Goal: Transaction & Acquisition: Purchase product/service

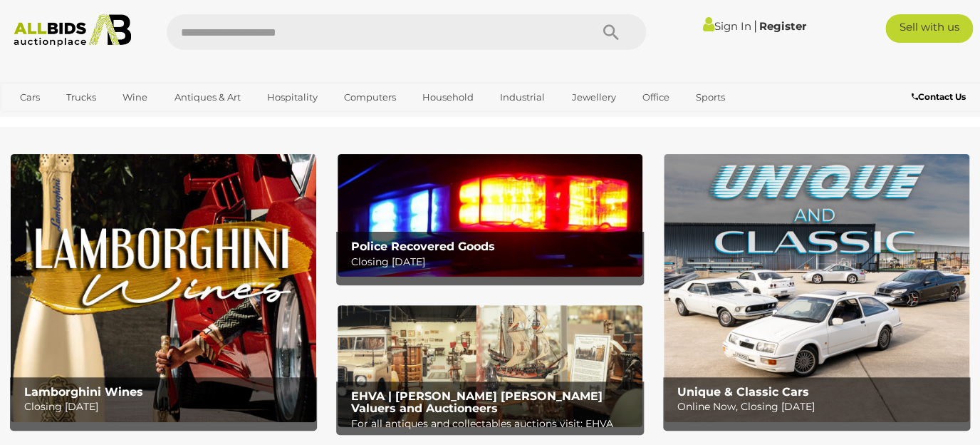
click at [401, 36] on input "text" at bounding box center [371, 32] width 409 height 36
type input "********"
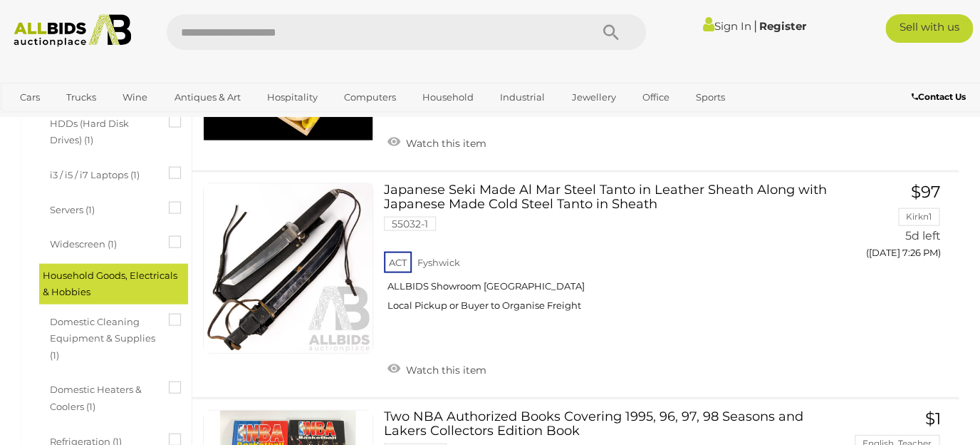
scroll to position [984, 0]
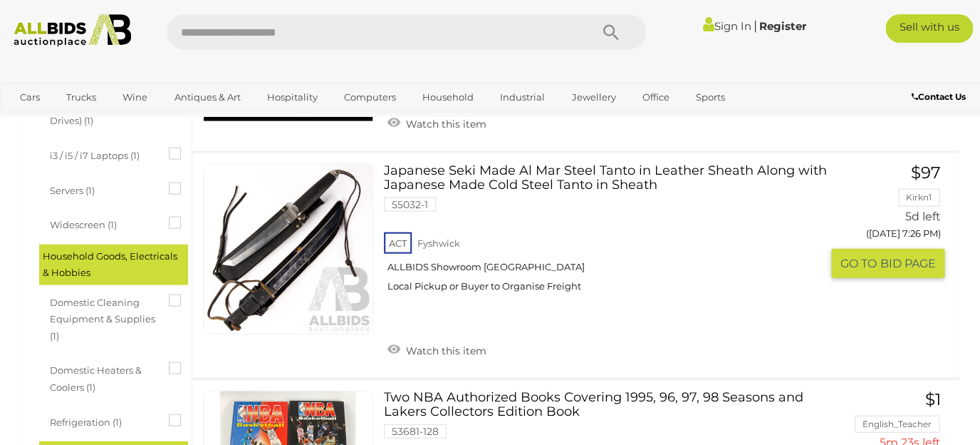
click at [293, 237] on link at bounding box center [288, 249] width 170 height 170
click at [302, 227] on link at bounding box center [288, 249] width 170 height 170
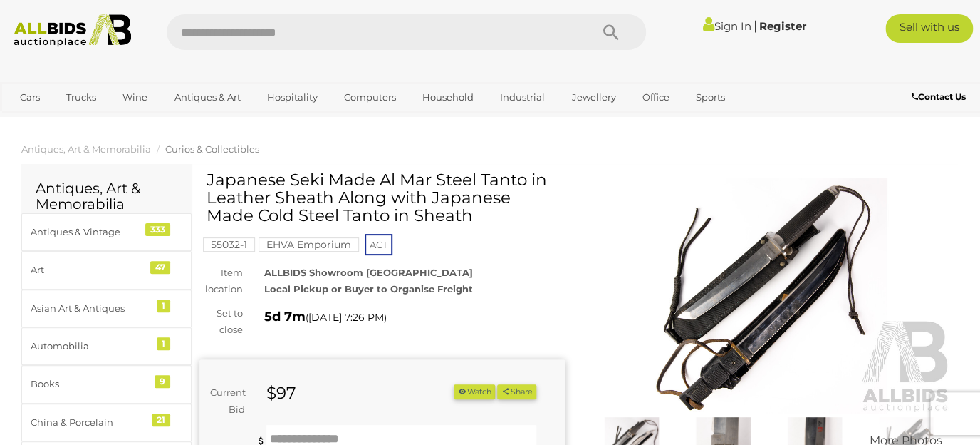
click at [796, 316] on img at bounding box center [768, 296] width 365 height 236
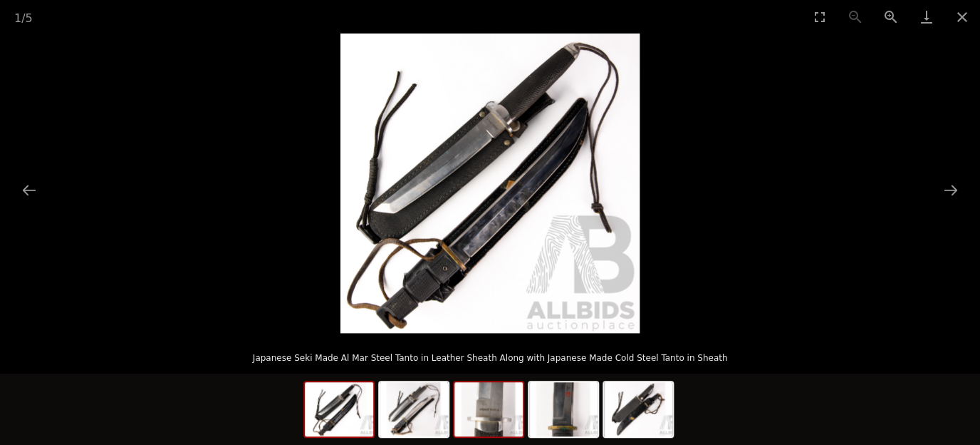
click at [497, 408] on img at bounding box center [489, 409] width 68 height 54
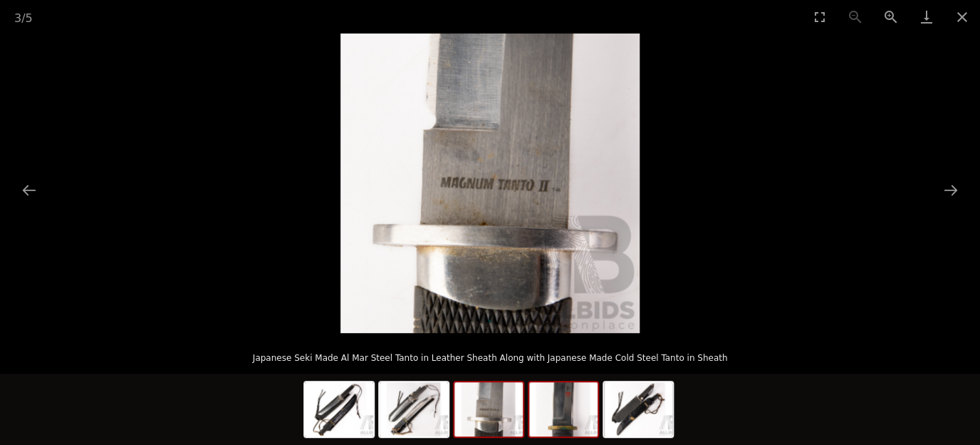
click at [566, 413] on img at bounding box center [563, 409] width 68 height 54
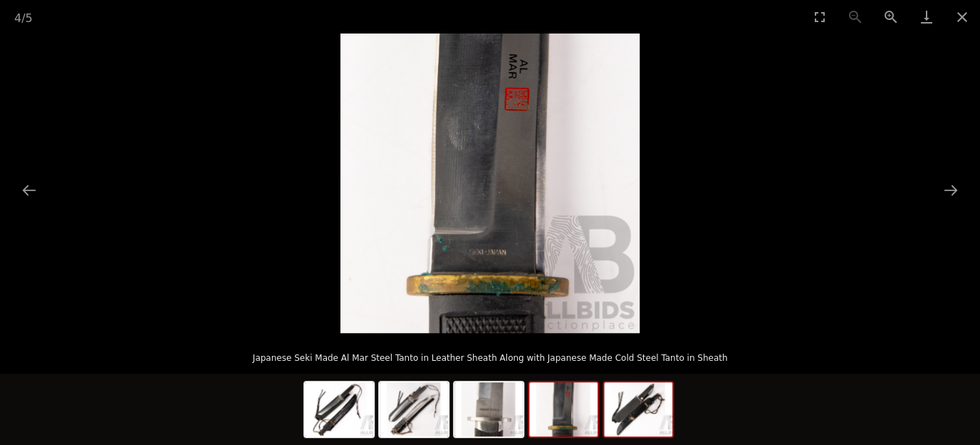
click at [629, 419] on img at bounding box center [638, 409] width 68 height 54
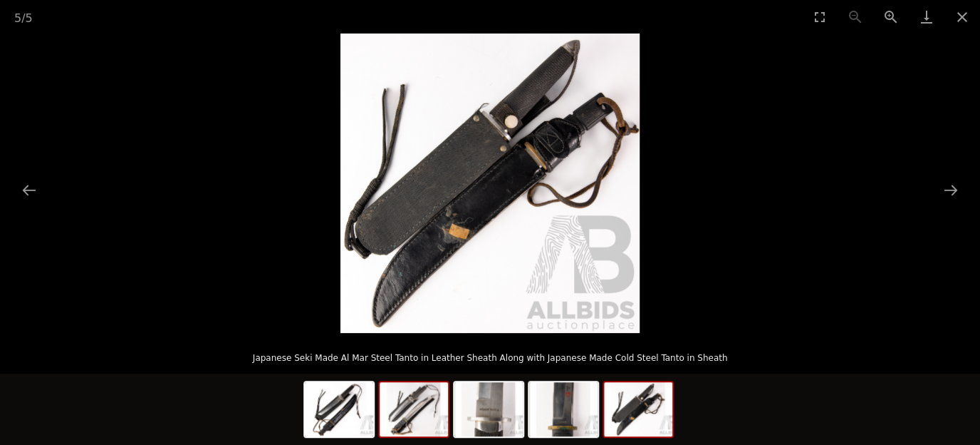
click at [419, 419] on img at bounding box center [414, 409] width 68 height 54
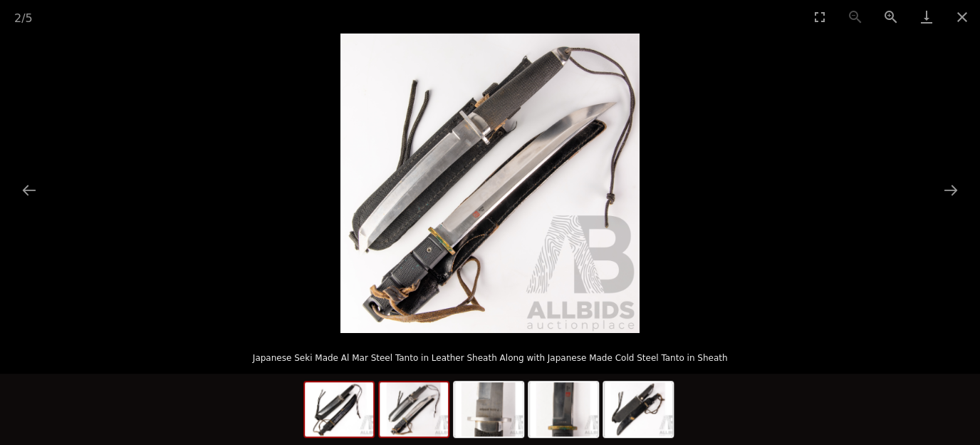
click at [348, 402] on img at bounding box center [339, 409] width 68 height 54
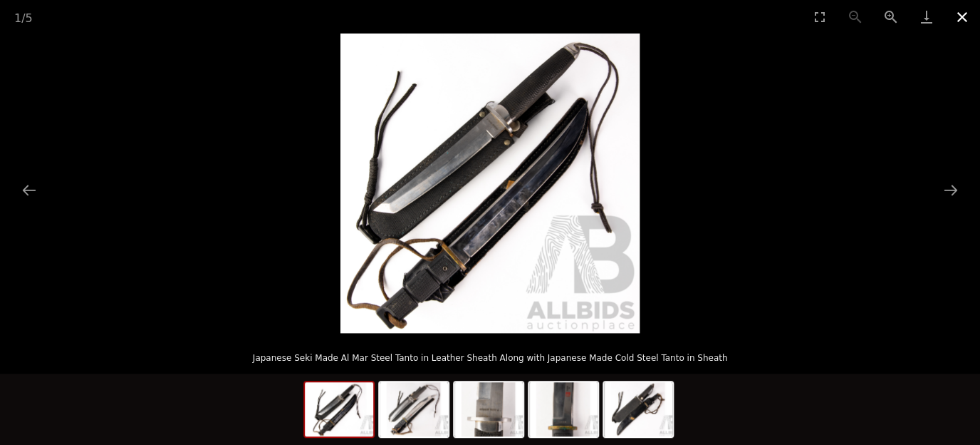
click at [961, 19] on button "Close gallery" at bounding box center [963, 16] width 36 height 33
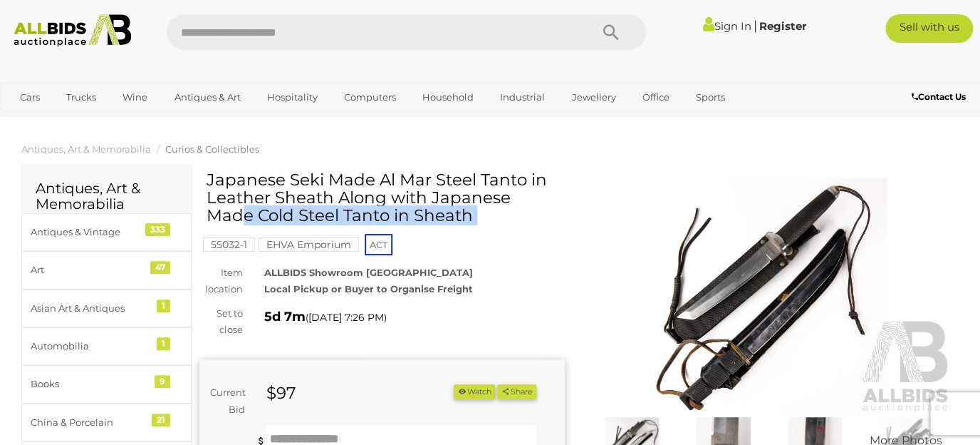
drag, startPoint x: 206, startPoint y: 180, endPoint x: 471, endPoint y: 172, distance: 265.2
click at [471, 172] on div "Japanese Seki Made Al Mar Steel Tanto in Leather Sheath Along with Japanese Mad…" at bounding box center [381, 422] width 365 height 502
click at [519, 182] on h1 "Japanese Seki Made Al Mar Steel Tanto in Leather Sheath Along with Japanese Mad…" at bounding box center [384, 198] width 355 height 54
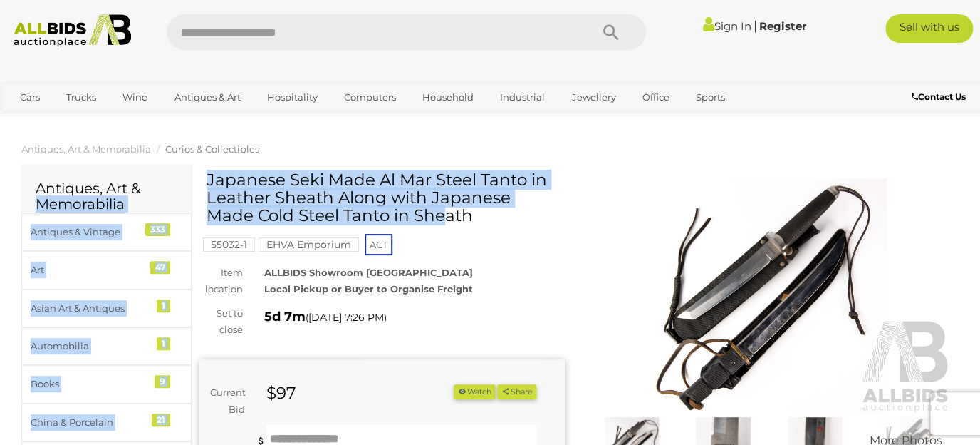
drag, startPoint x: 331, startPoint y: 199, endPoint x: 176, endPoint y: 182, distance: 156.3
copy div "Memorabilia Antiques & Vintage 333 Art 47 Asian Art & Antiques 1 Automobilia 1 …"
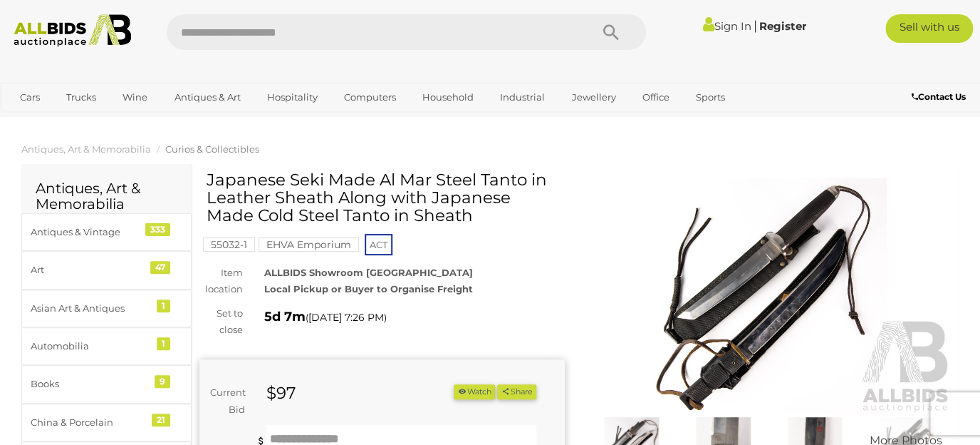
click at [467, 233] on div "Japanese Seki Made Al Mar Steel Tanto in Leather Sheath Along with Japanese Mad…" at bounding box center [384, 203] width 355 height 65
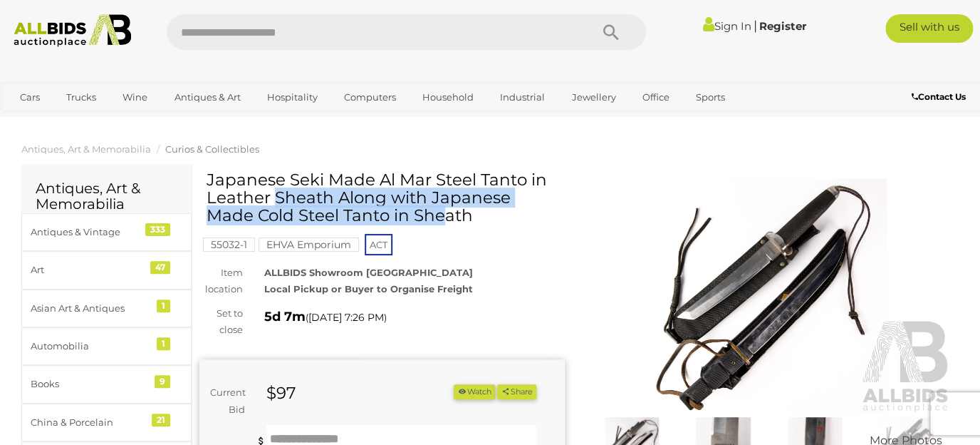
drag, startPoint x: 208, startPoint y: 180, endPoint x: 334, endPoint y: 199, distance: 127.6
click at [334, 199] on h1 "Japanese Seki Made Al Mar Steel Tanto in Leather Sheath Along with Japanese Mad…" at bounding box center [384, 198] width 355 height 54
copy h1 "Japanese Seki Made Al Mar Steel Tanto in Leather Sheath"
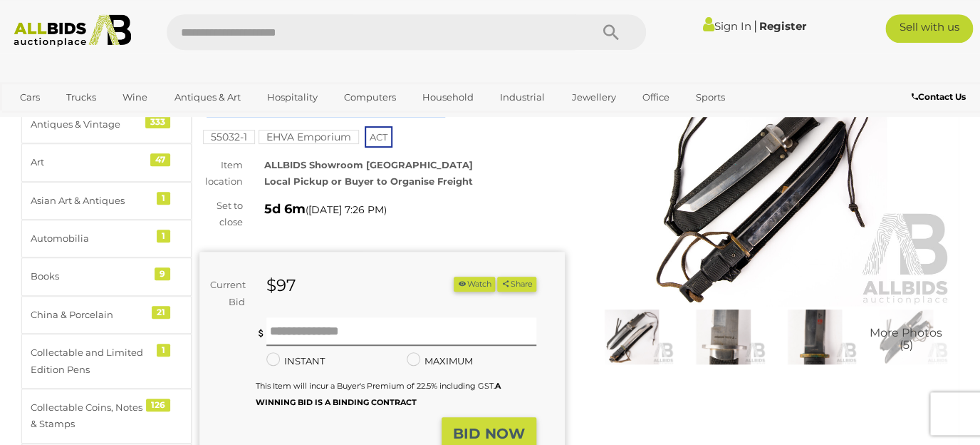
scroll to position [110, 0]
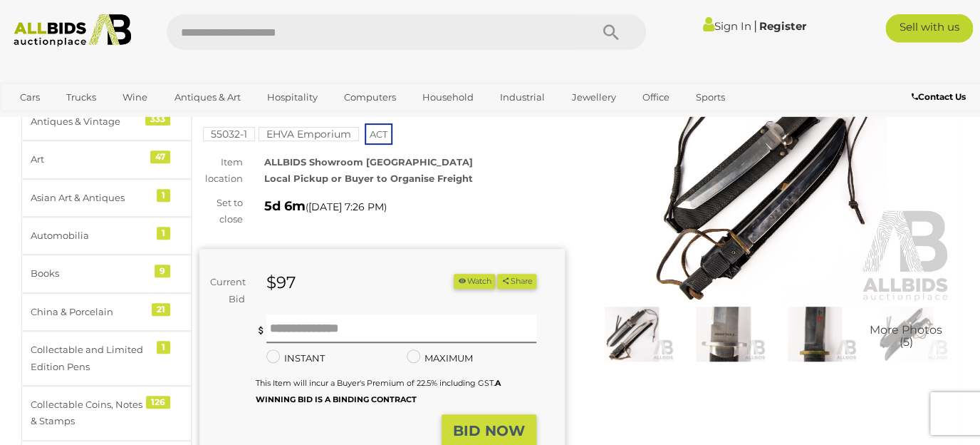
click at [730, 340] on img at bounding box center [723, 333] width 84 height 54
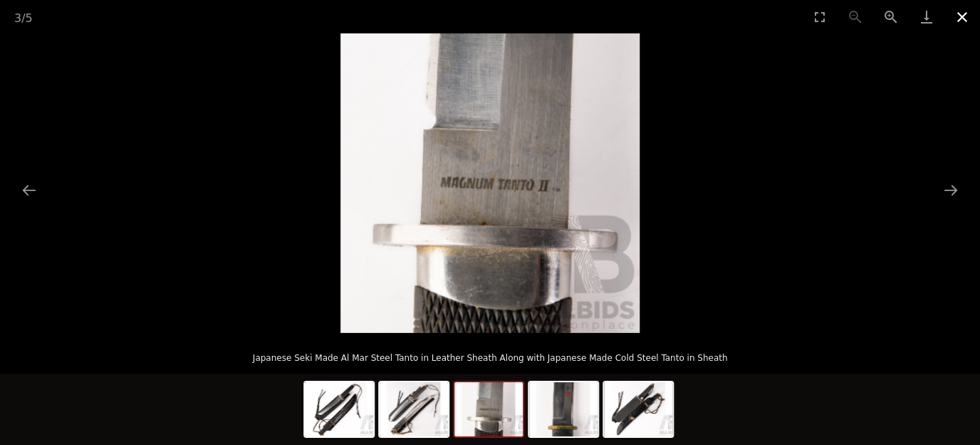
click at [965, 14] on button "Close gallery" at bounding box center [963, 16] width 36 height 33
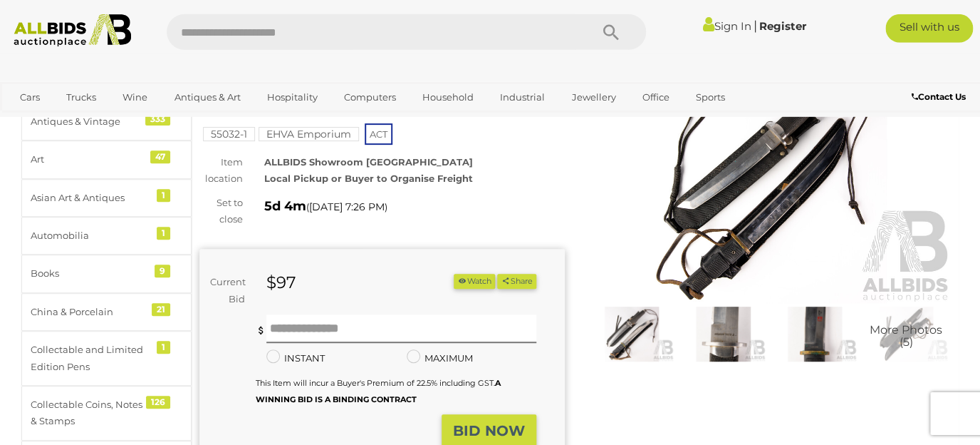
click at [742, 242] on img at bounding box center [768, 186] width 365 height 236
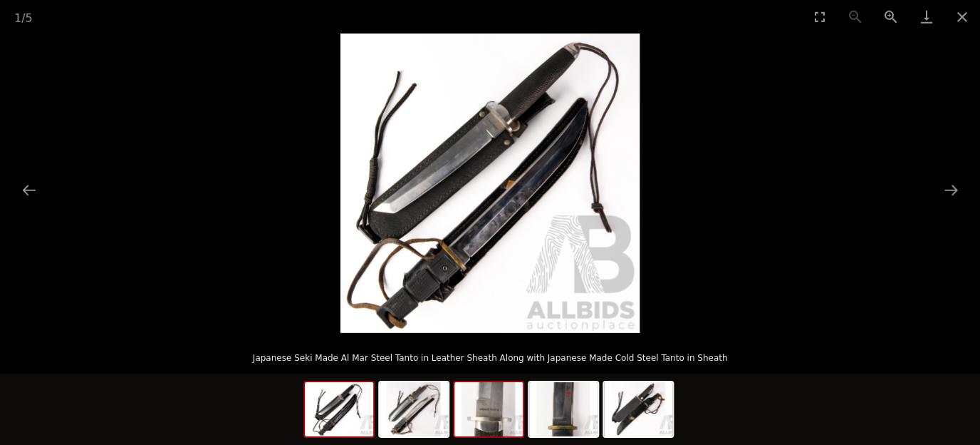
click at [497, 414] on img at bounding box center [489, 409] width 68 height 54
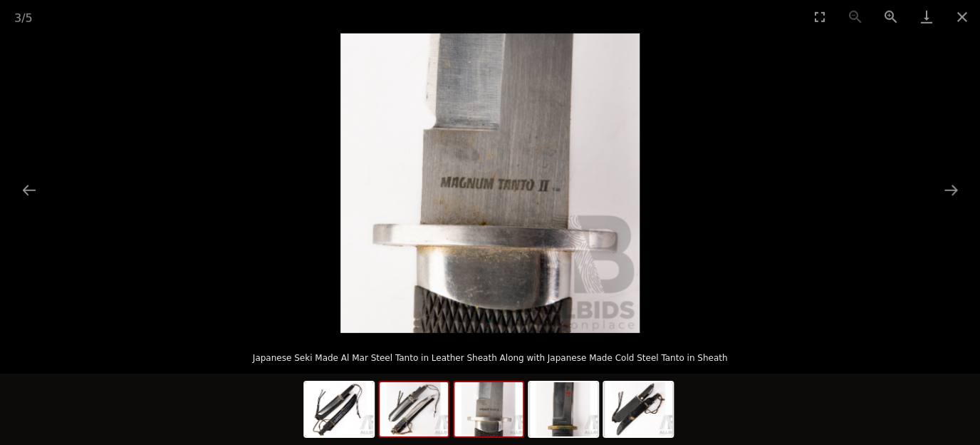
click at [418, 415] on img at bounding box center [414, 409] width 68 height 54
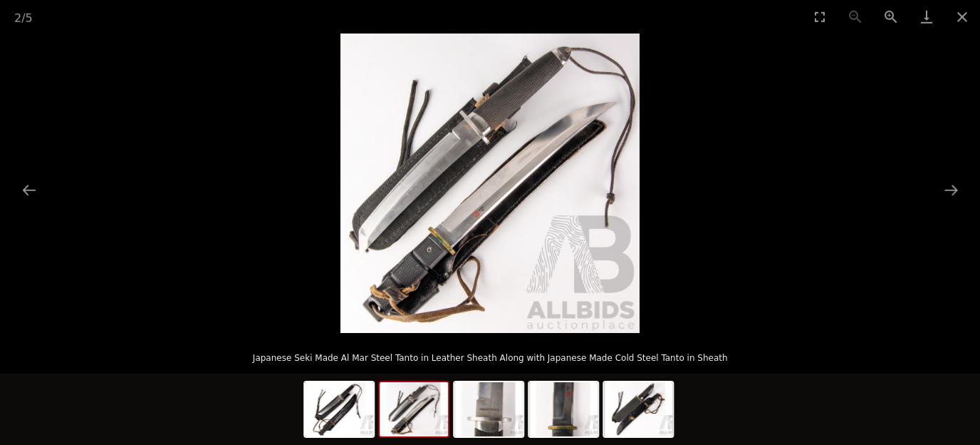
click at [480, 217] on img at bounding box center [490, 182] width 299 height 299
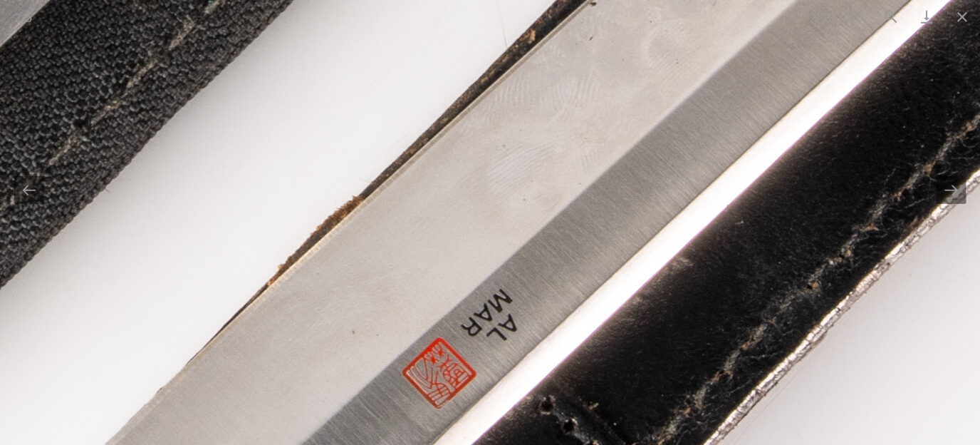
drag, startPoint x: 489, startPoint y: 272, endPoint x: 531, endPoint y: 103, distance: 173.8
click at [531, 103] on img at bounding box center [579, 59] width 3004 height 3004
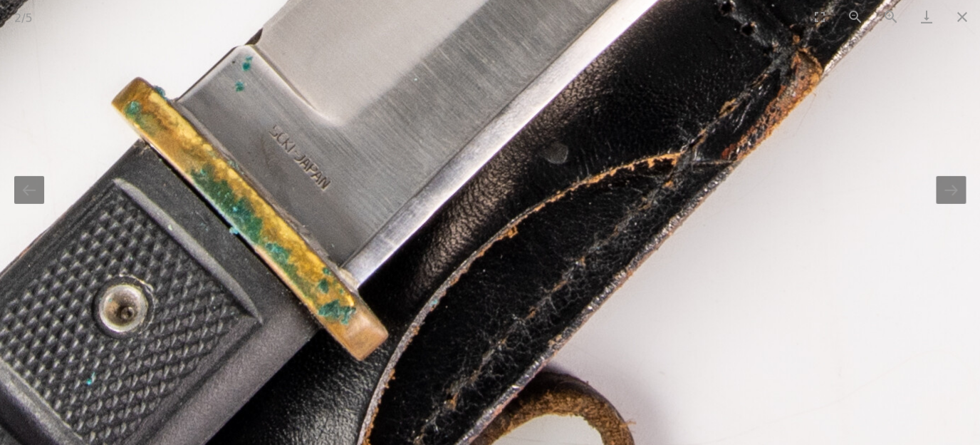
drag, startPoint x: 432, startPoint y: 247, endPoint x: 556, endPoint y: 121, distance: 175.8
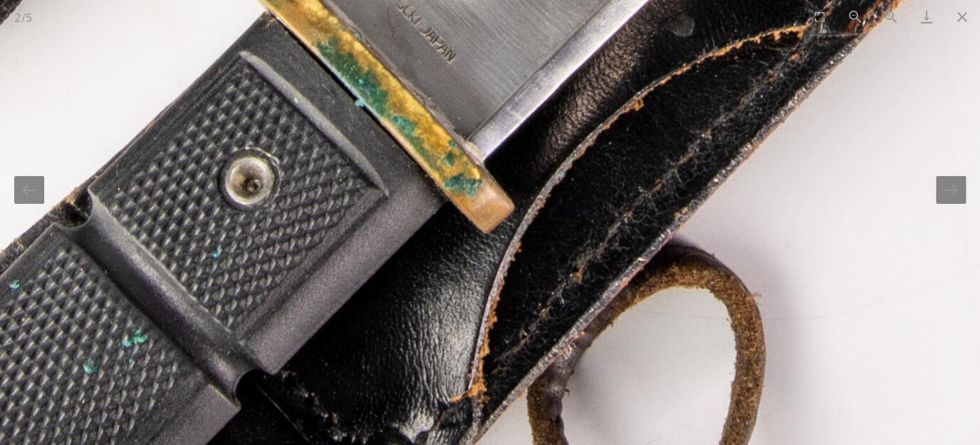
drag, startPoint x: 440, startPoint y: 222, endPoint x: 536, endPoint y: 125, distance: 137.0
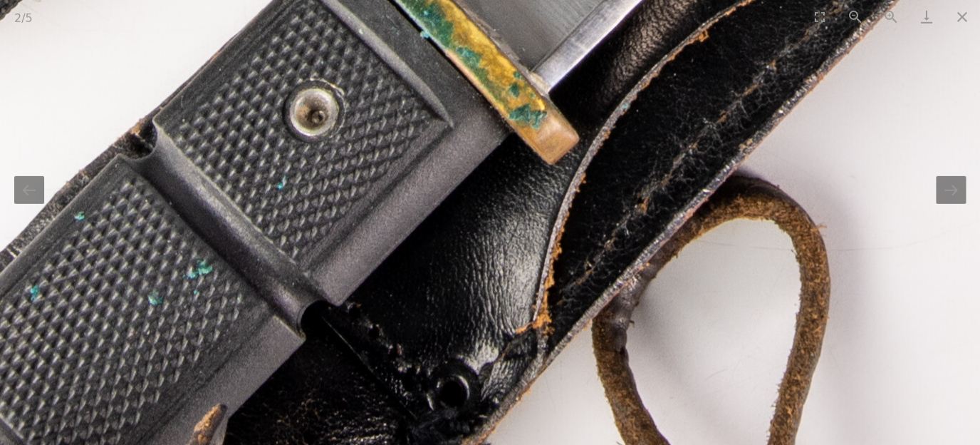
drag, startPoint x: 398, startPoint y: 223, endPoint x: 519, endPoint y: 115, distance: 162.0
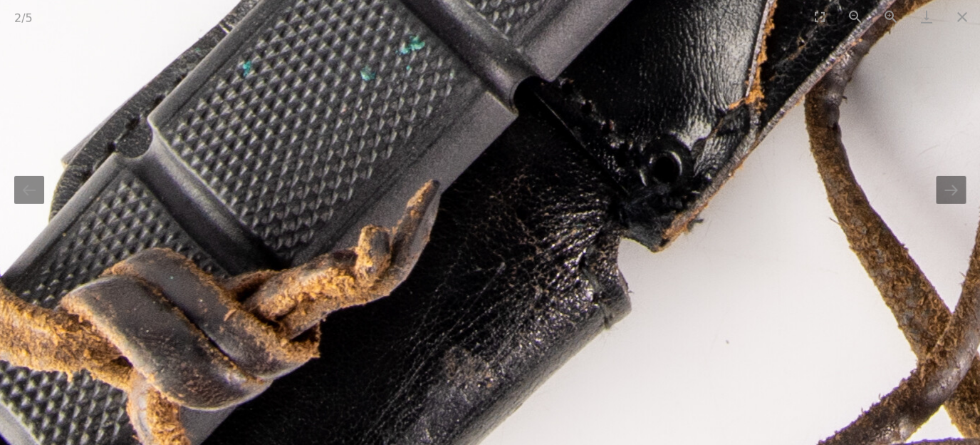
drag, startPoint x: 442, startPoint y: 210, endPoint x: 515, endPoint y: 100, distance: 132.6
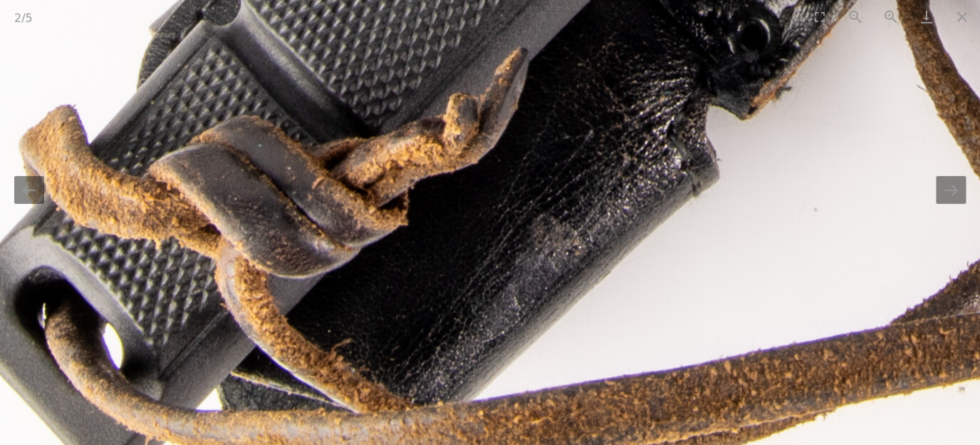
drag, startPoint x: 479, startPoint y: 184, endPoint x: 546, endPoint y: 92, distance: 113.7
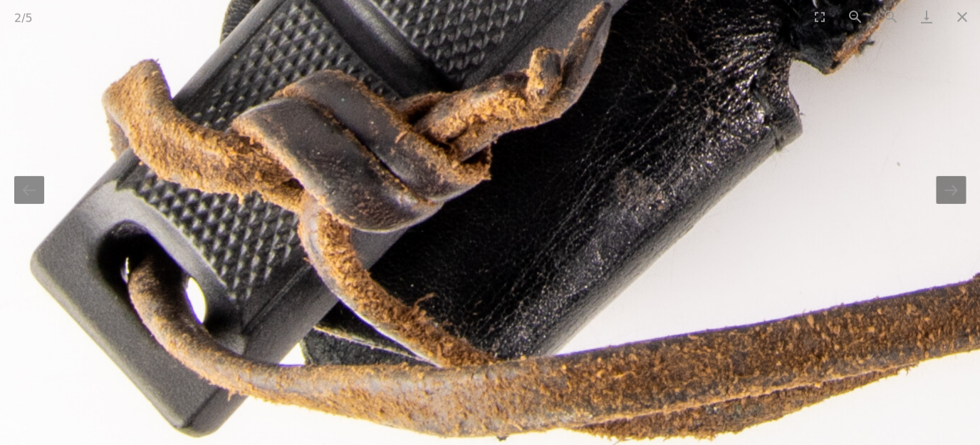
drag, startPoint x: 452, startPoint y: 175, endPoint x: 529, endPoint y: 143, distance: 82.7
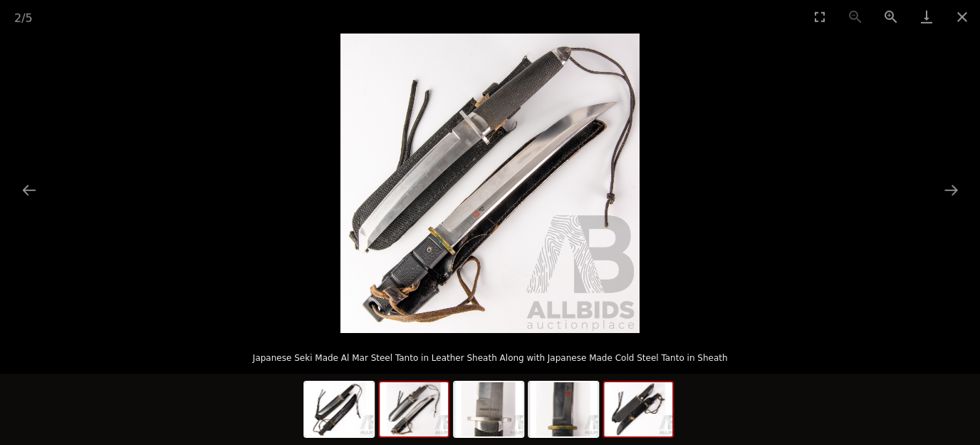
click at [644, 414] on img at bounding box center [638, 409] width 68 height 54
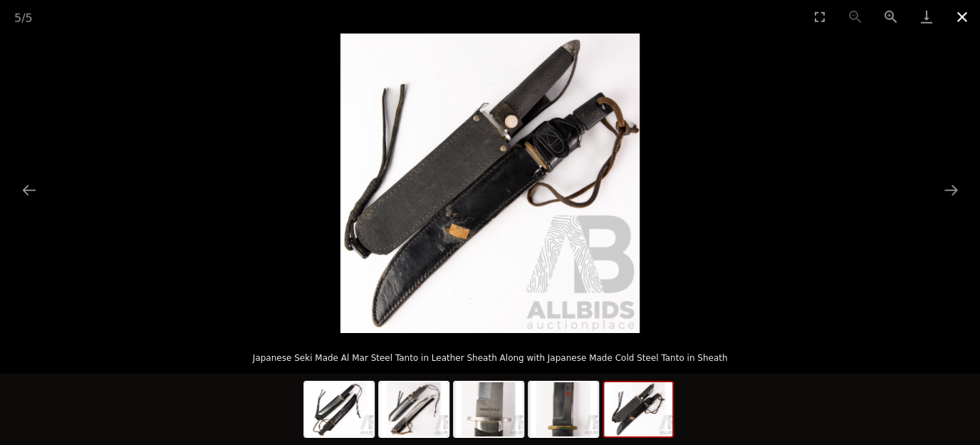
click at [964, 16] on button "Close gallery" at bounding box center [963, 16] width 36 height 33
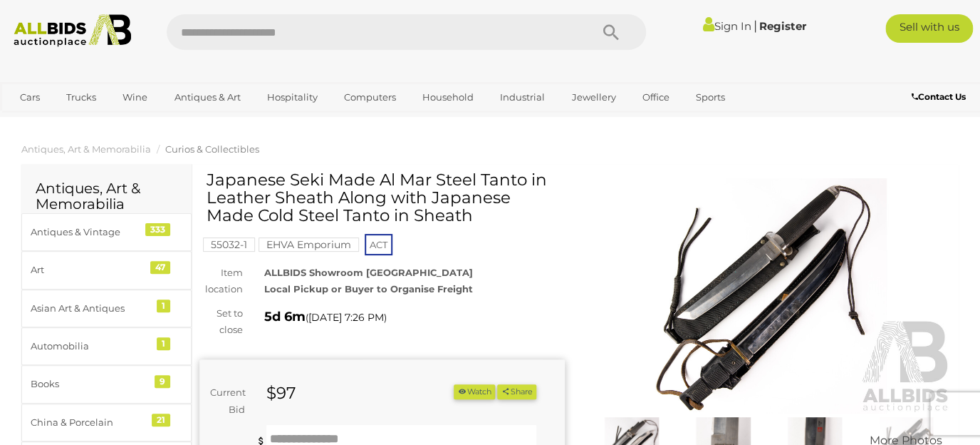
click at [791, 236] on img at bounding box center [768, 296] width 365 height 236
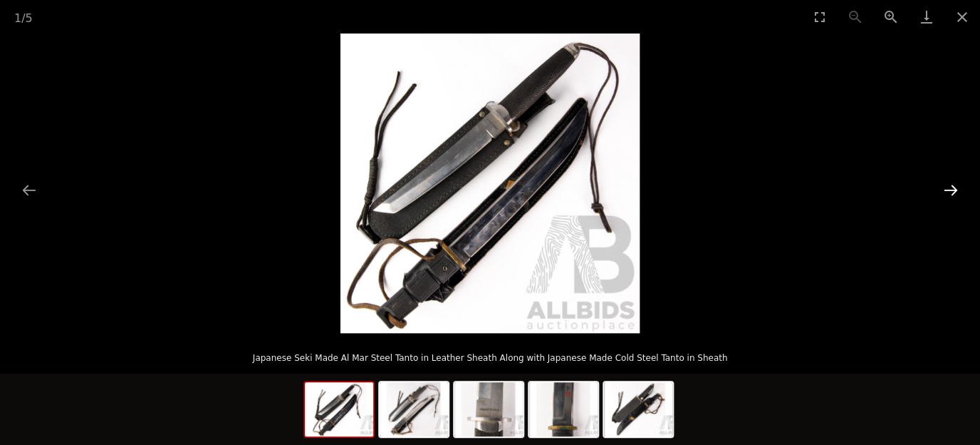
click at [957, 186] on button "Next slide" at bounding box center [951, 190] width 30 height 28
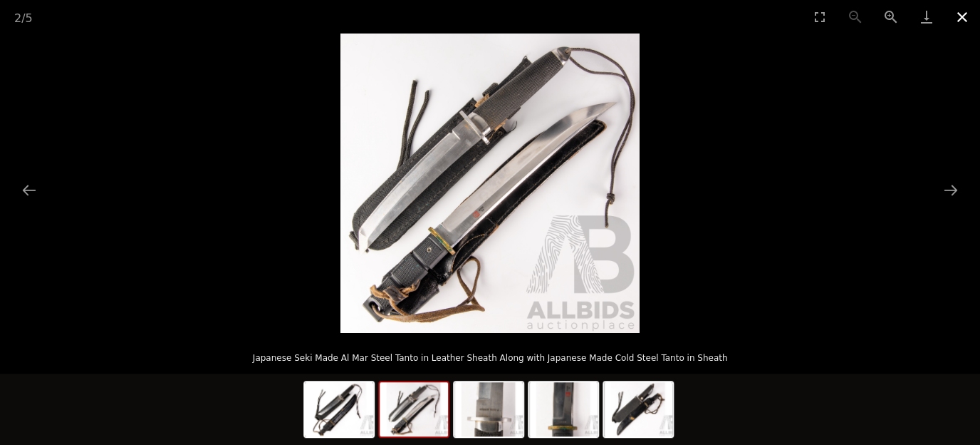
click at [965, 16] on button "Close gallery" at bounding box center [963, 16] width 36 height 33
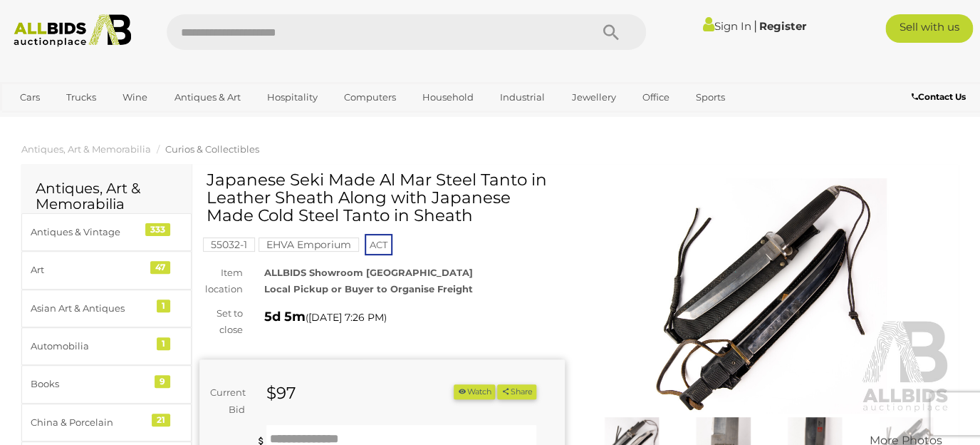
drag, startPoint x: 428, startPoint y: 197, endPoint x: 432, endPoint y: 209, distance: 12.6
click at [432, 209] on h1 "Japanese Seki Made Al Mar Steel Tanto in Leather Sheath Along with Japanese Mad…" at bounding box center [384, 198] width 355 height 54
copy h1 "Japanese Made Cold Steel Tanto in Sheath"
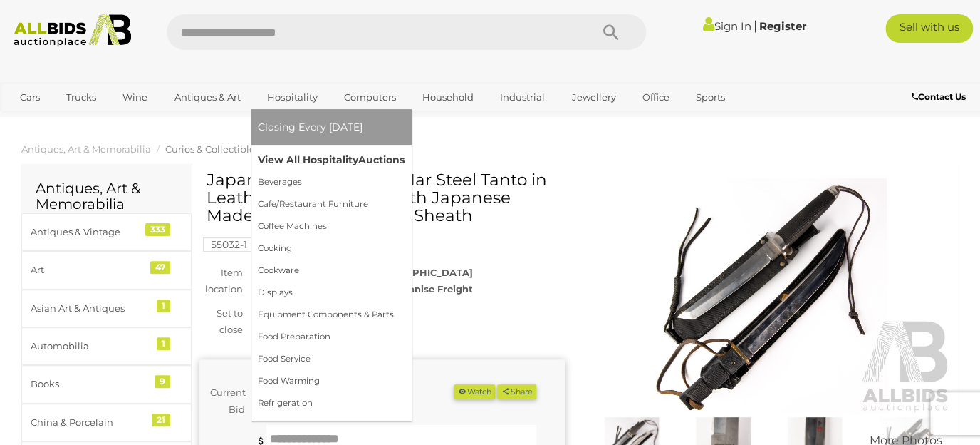
click at [287, 159] on link "View All Hospitality Auctions" at bounding box center [331, 160] width 147 height 22
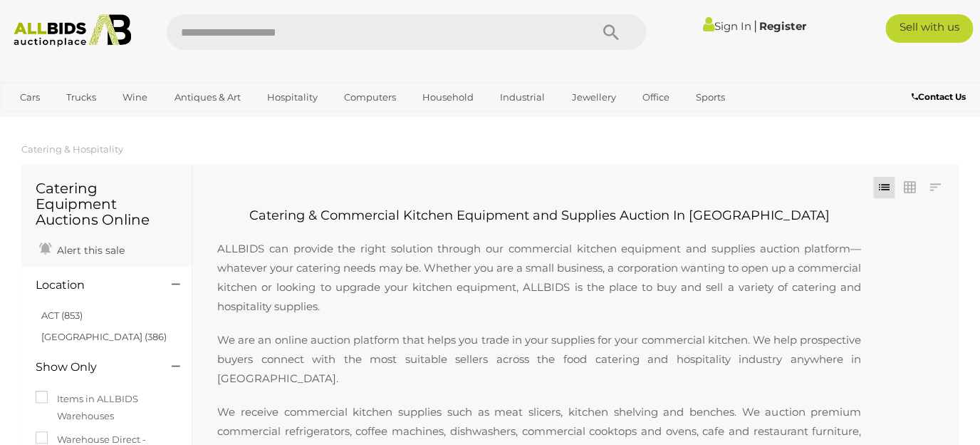
click at [518, 37] on input "text" at bounding box center [371, 32] width 409 height 36
type input "********"
